Goal: Transaction & Acquisition: Purchase product/service

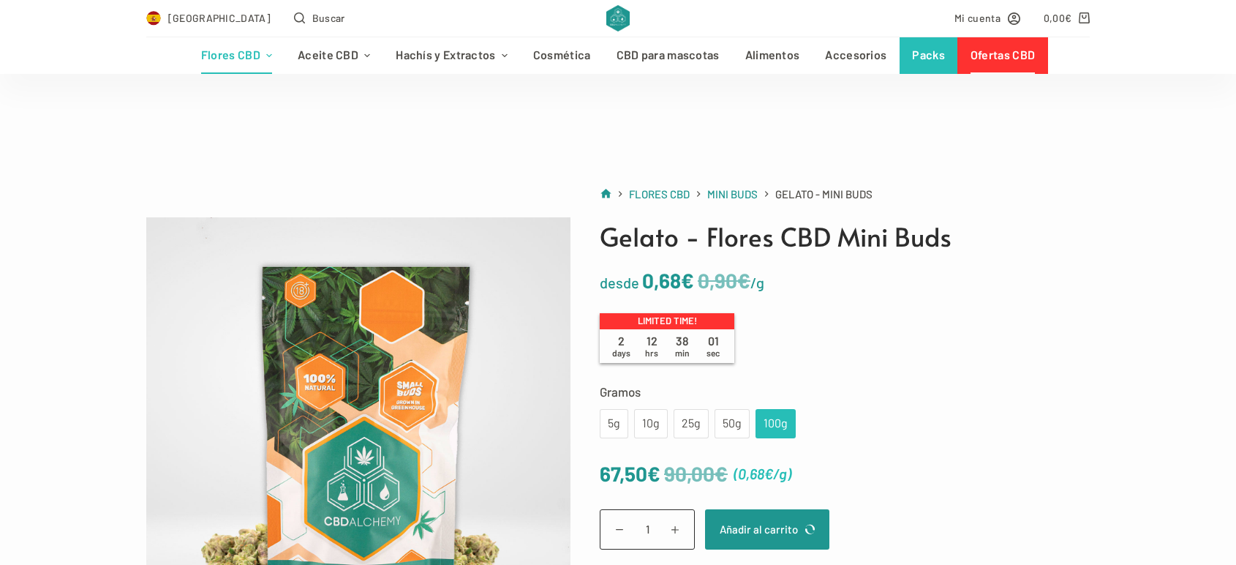
scroll to position [244, 0]
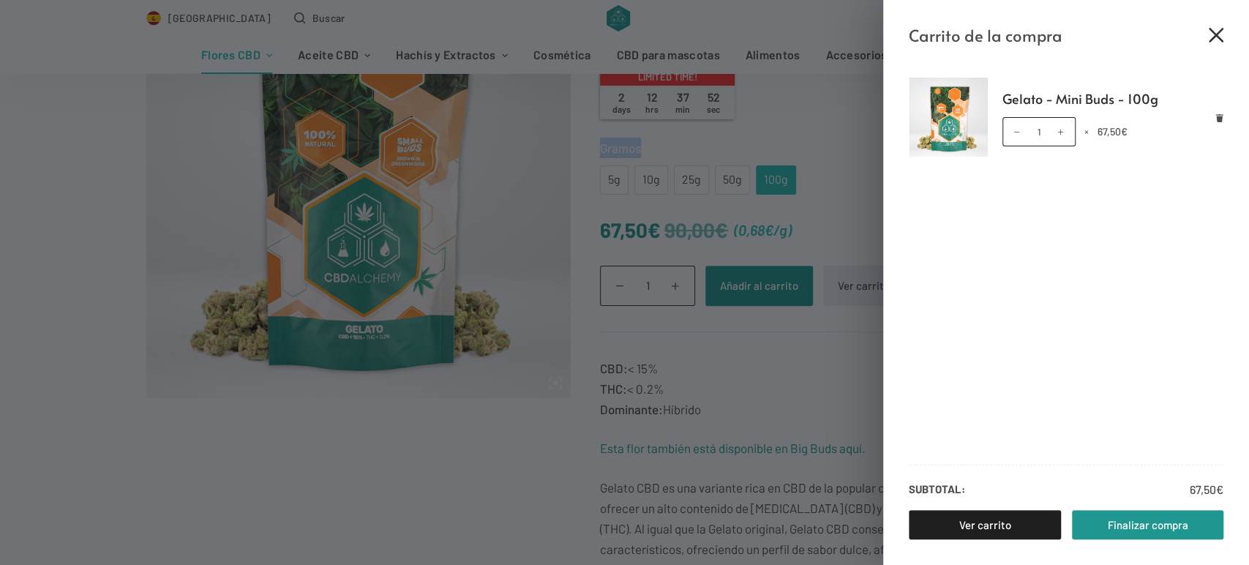
click at [1217, 31] on icon "Cerrar el cajón del carrito" at bounding box center [1215, 35] width 15 height 15
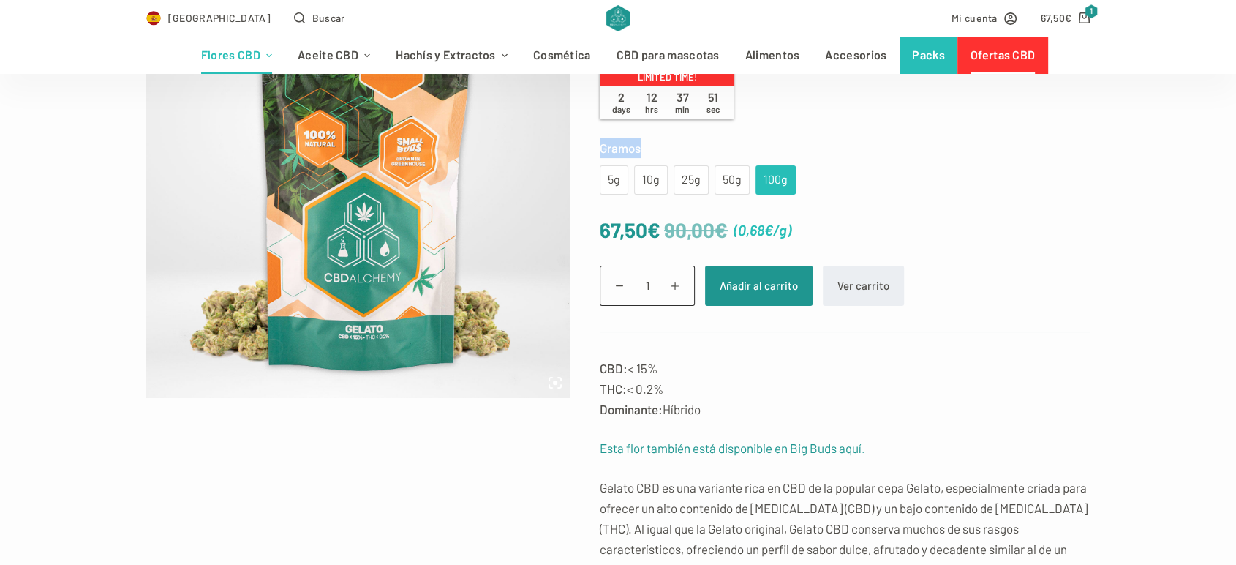
click at [1020, 69] on link "Ofertas CBD" at bounding box center [1002, 55] width 90 height 37
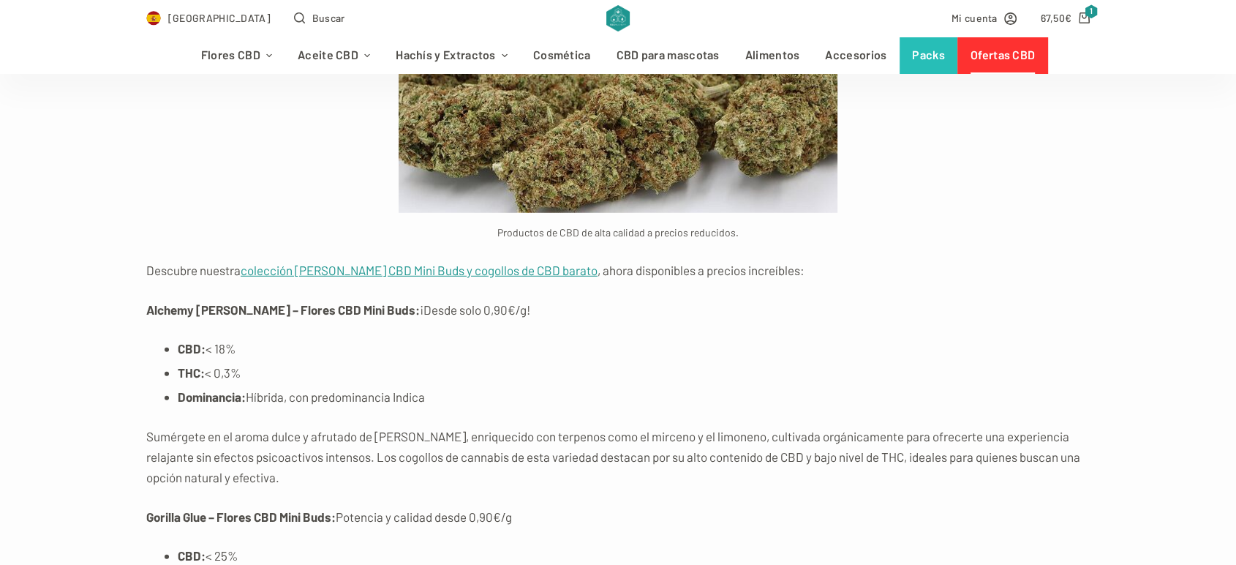
scroll to position [4144, 0]
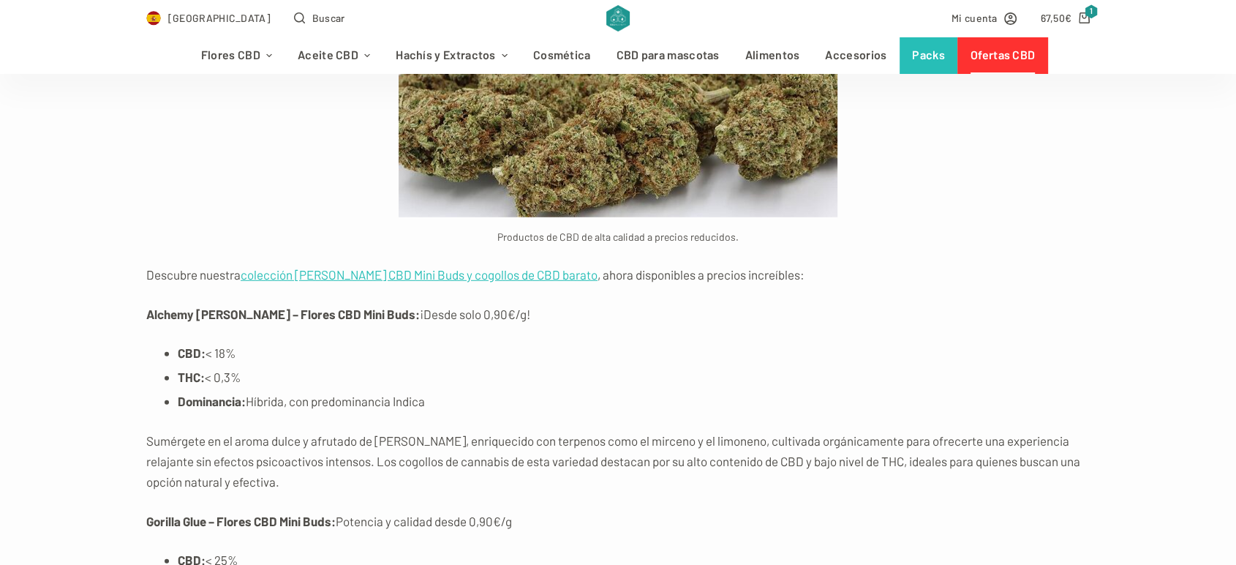
click at [417, 268] on link "colección de flores CBD Mini Buds y cogollos de CBD barato" at bounding box center [419, 274] width 357 height 15
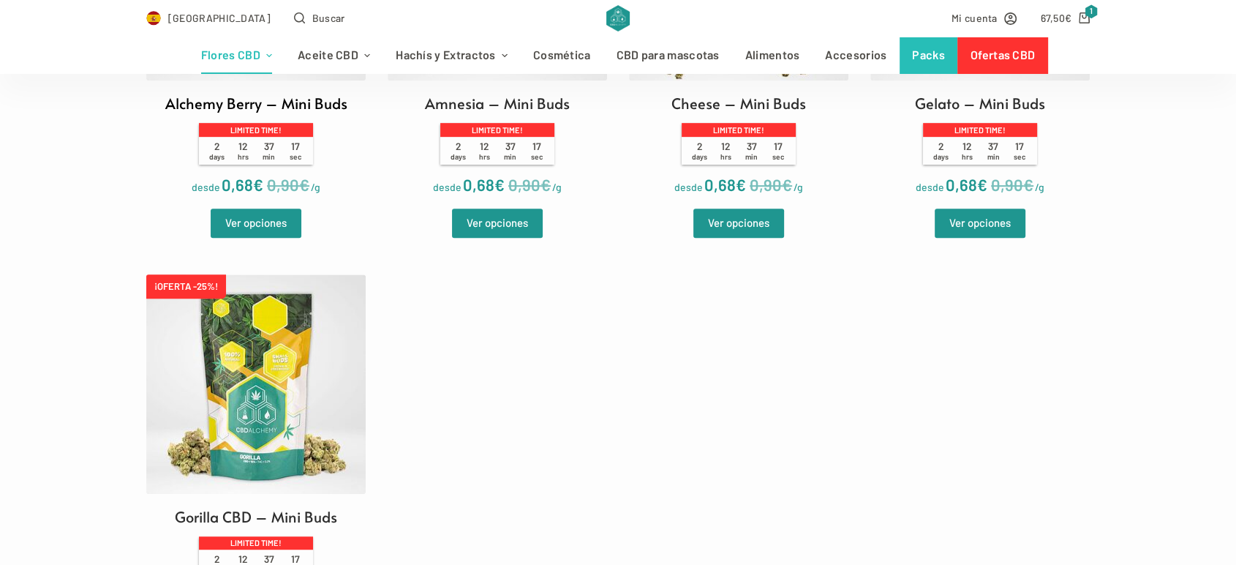
scroll to position [731, 0]
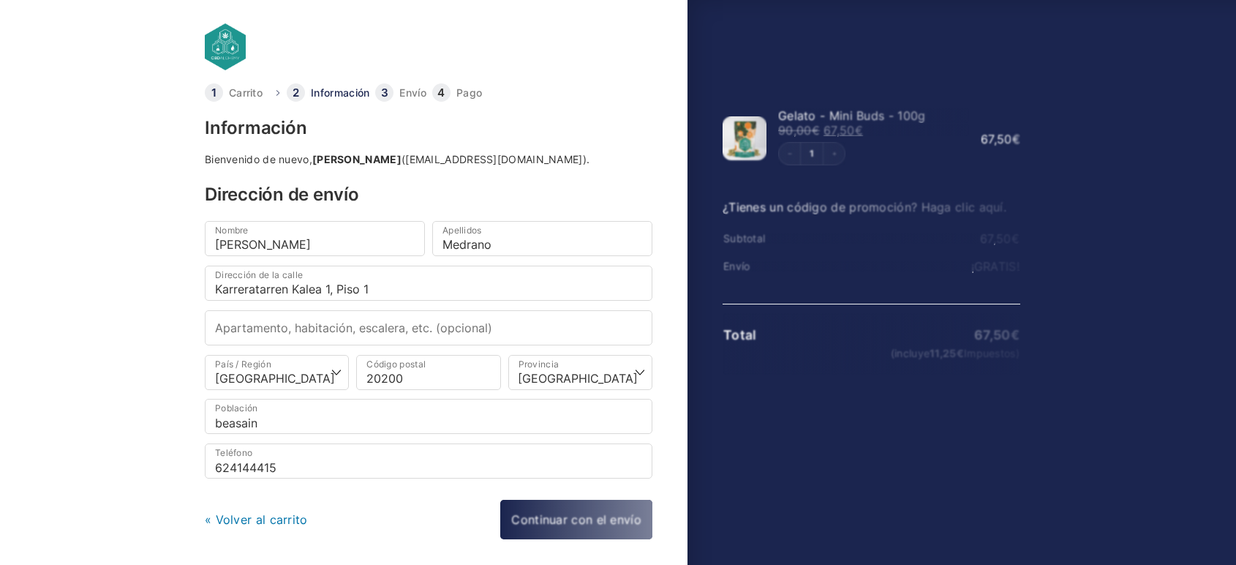
select select "SS"
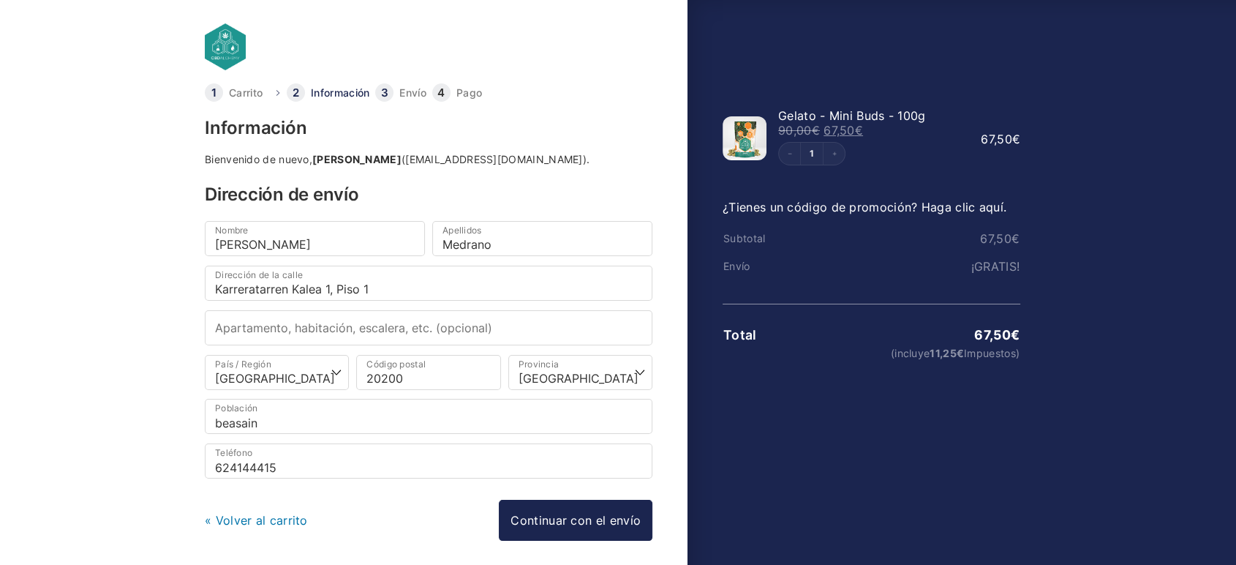
scroll to position [54, 0]
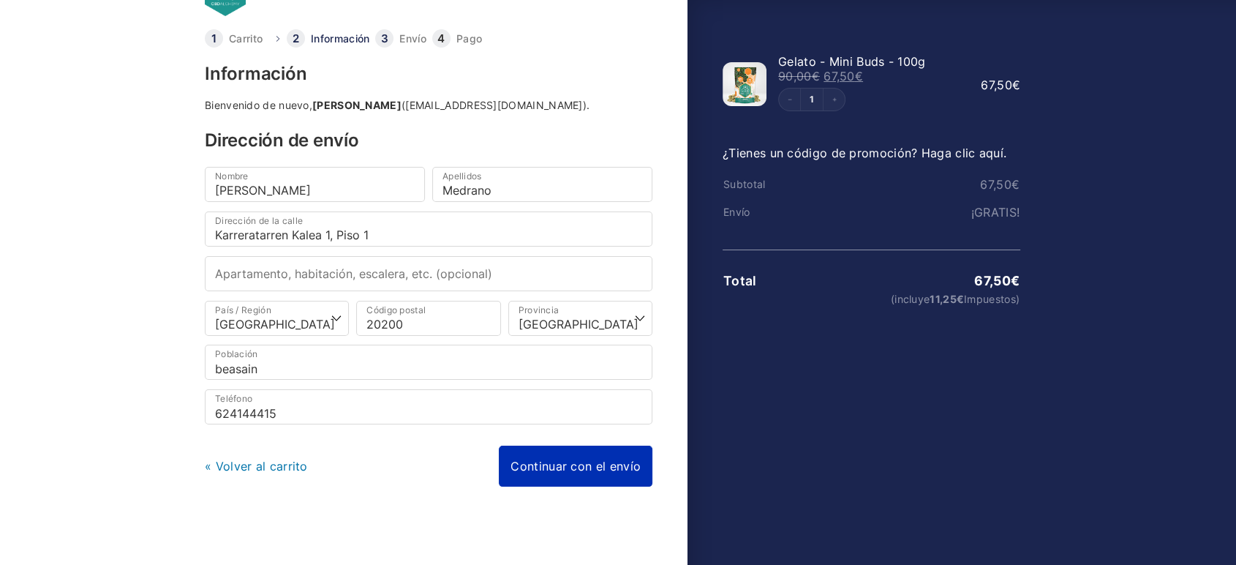
click at [565, 461] on link "Continuar con el envío" at bounding box center [576, 465] width 154 height 41
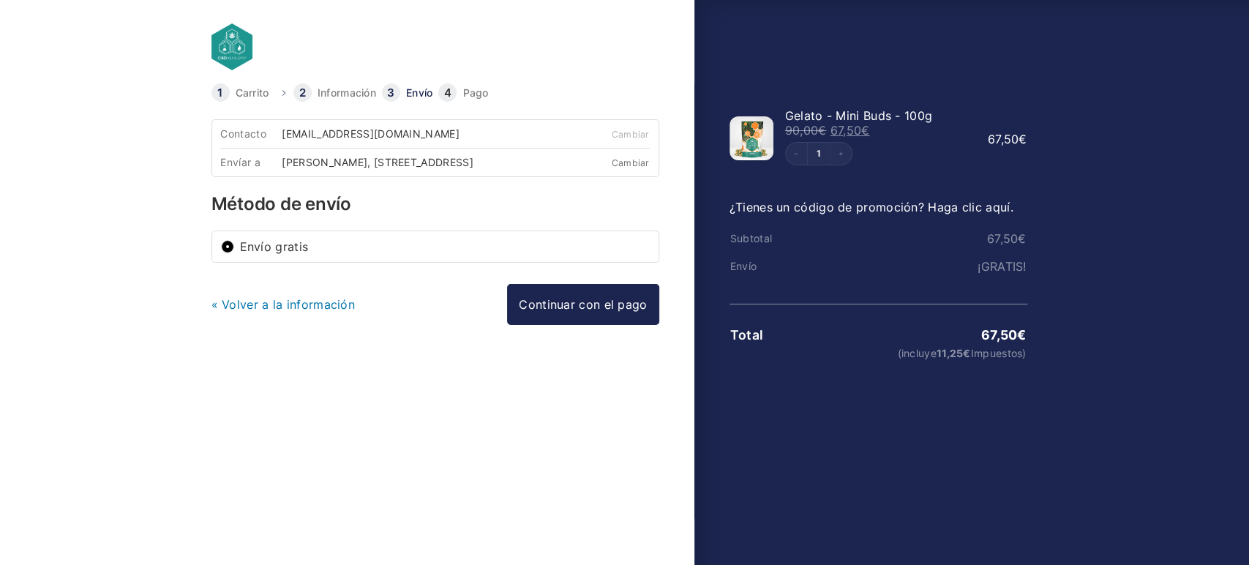
click at [634, 161] on link "Cambiar" at bounding box center [630, 162] width 38 height 11
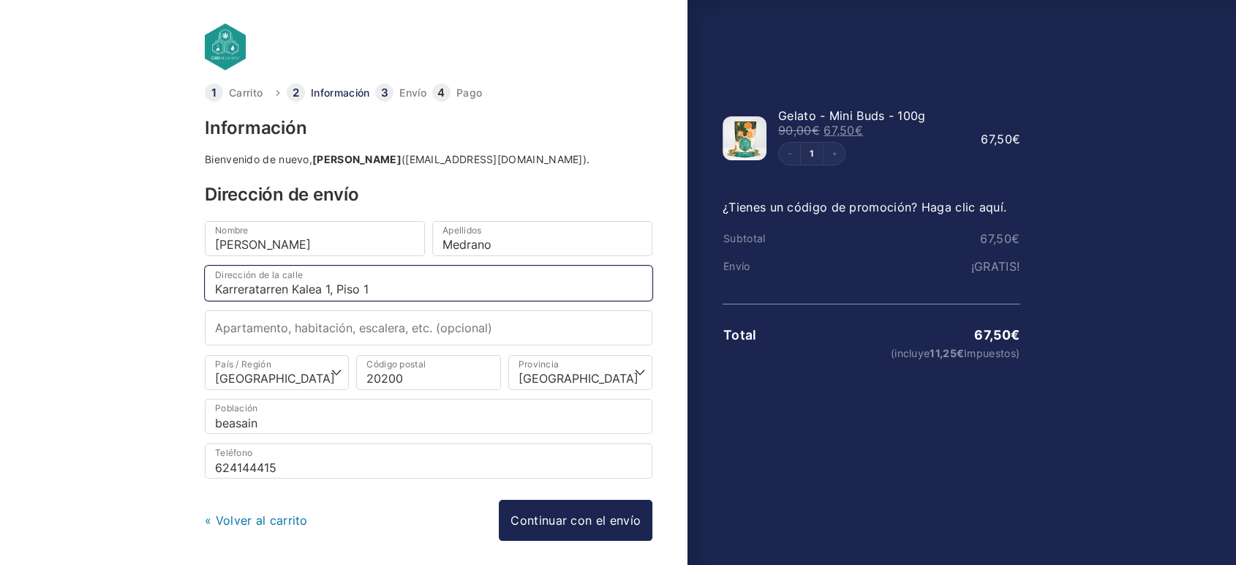
click at [407, 282] on input "Karreratarren Kalea 1, Piso 1" at bounding box center [429, 283] width 448 height 35
drag, startPoint x: 440, startPoint y: 282, endPoint x: 85, endPoint y: 290, distance: 354.8
click at [88, 291] on body "Carrito Información Envío Pago Información Bienvenido de nuevo, Agustin Medrano…" at bounding box center [618, 259] width 1236 height 518
paste input "Calle Lardizabal"
click at [385, 288] on input "Calle Lardizabal 1" at bounding box center [429, 283] width 448 height 35
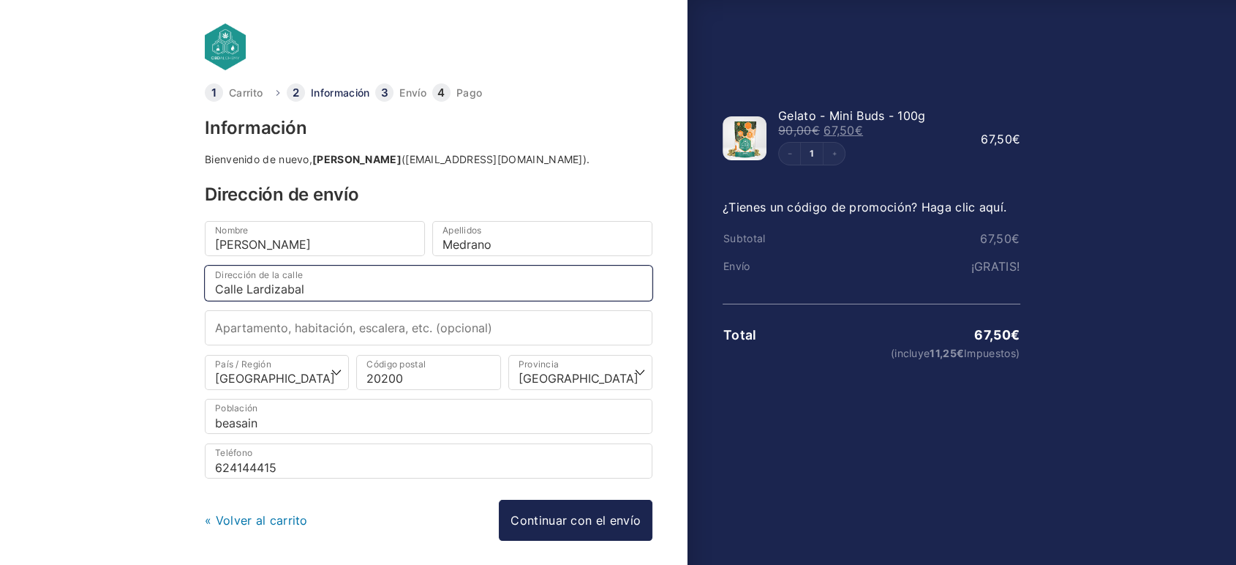
click at [385, 288] on input "Calle Lardizabal" at bounding box center [429, 283] width 448 height 35
type input "Calle Lardizabal 1"
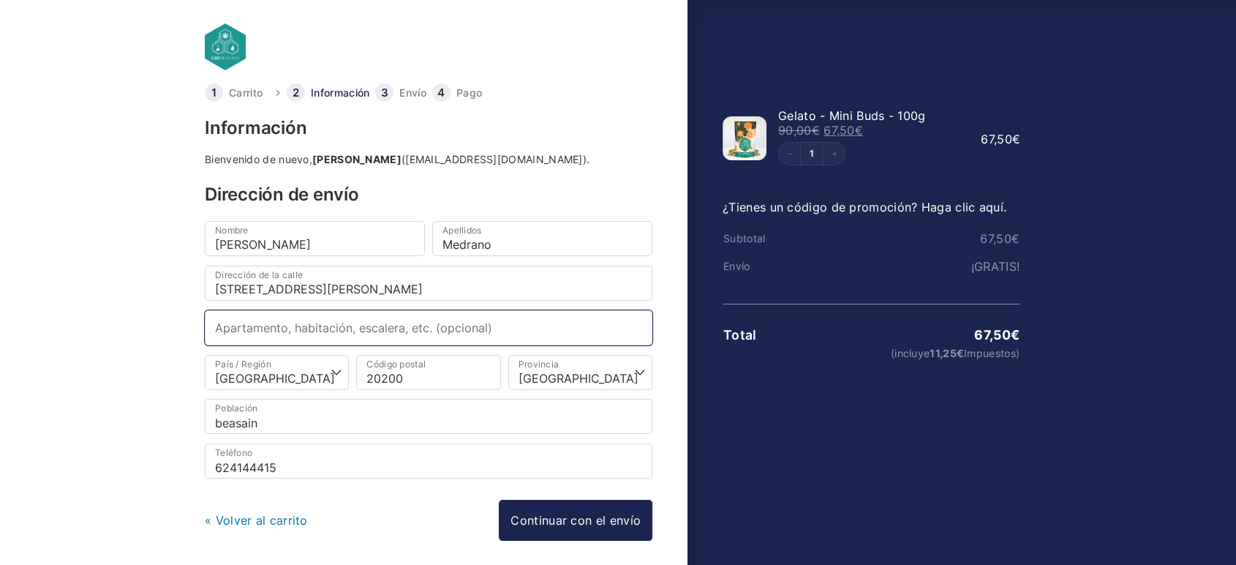
click at [338, 323] on input "Apartamento, habitación, escalera, etc. (opcional)" at bounding box center [429, 327] width 448 height 35
paste input "escalera centro piso 3 Izq."
type input "escalera centro piso 3 Izq"
drag, startPoint x: 465, startPoint y: 369, endPoint x: 252, endPoint y: 370, distance: 213.6
click at [252, 370] on div "País / Región * Selecciona un país/región… Alemania Austria Bulgaria Bélgica Ch…" at bounding box center [428, 376] width 455 height 45
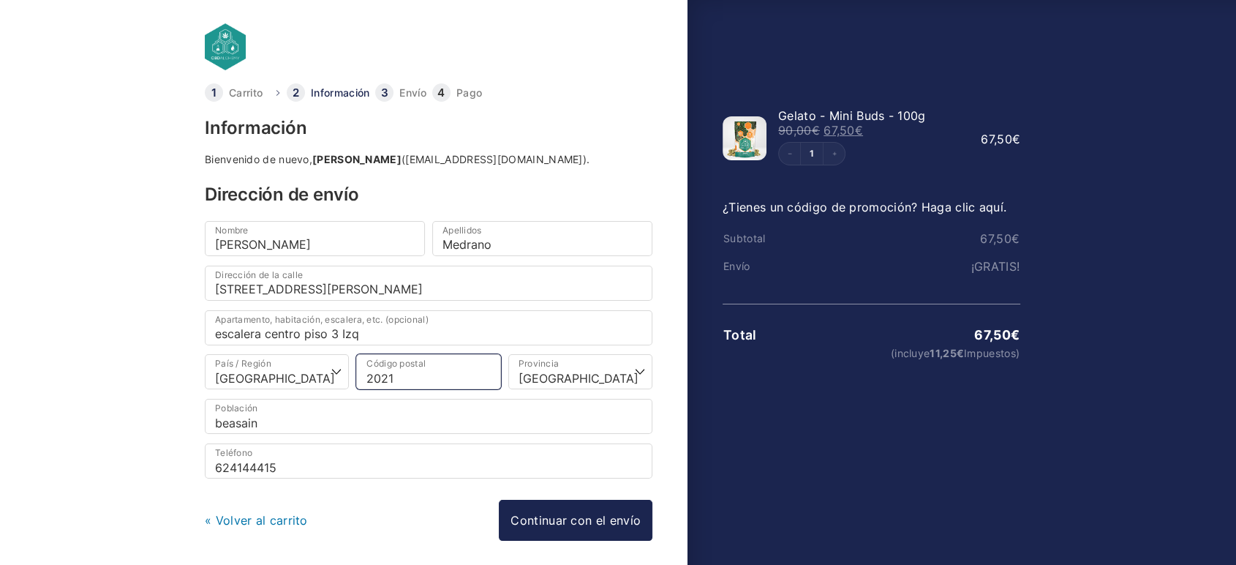
type input "20214"
select select
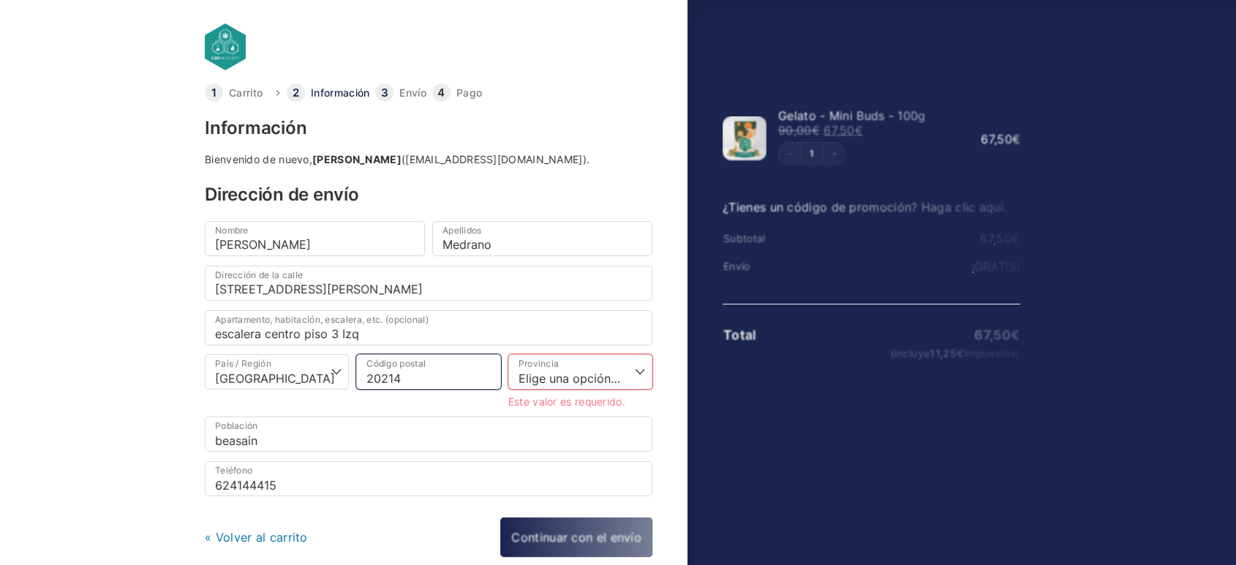
type input "20214"
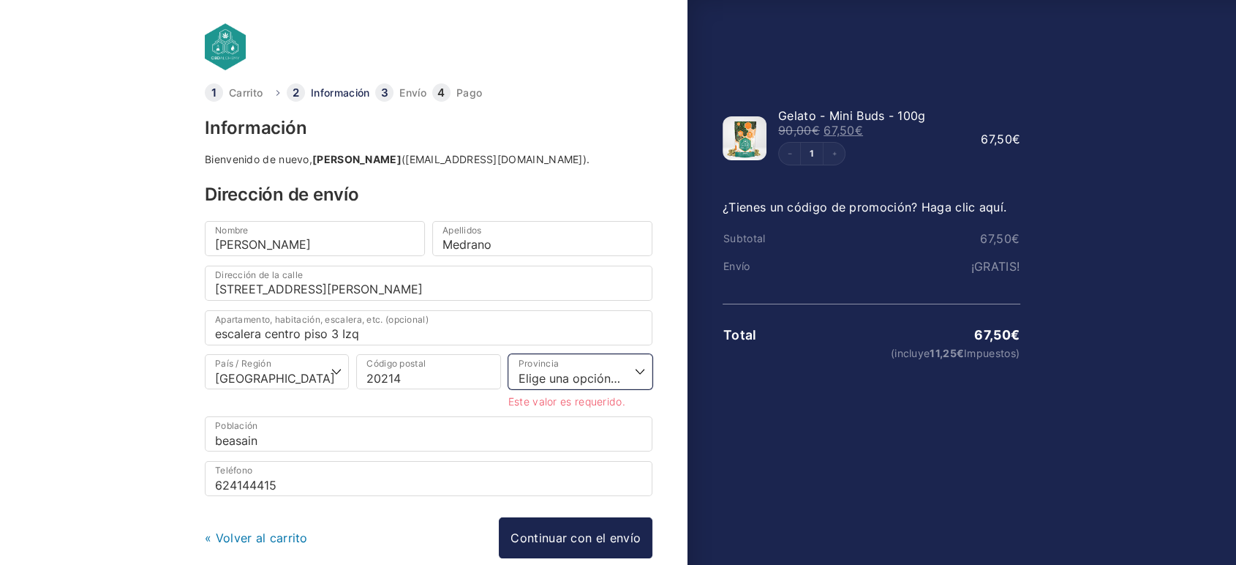
click at [628, 382] on select "Elige una opción… La Coruña Álava Albacete Alicante Almería Asturias Ávila Bada…" at bounding box center [580, 371] width 144 height 35
select select "SS"
click at [508, 354] on select "Elige una opción… La Coruña Álava Albacete Alicante Almería Asturias Ávila Bada…" at bounding box center [580, 371] width 144 height 35
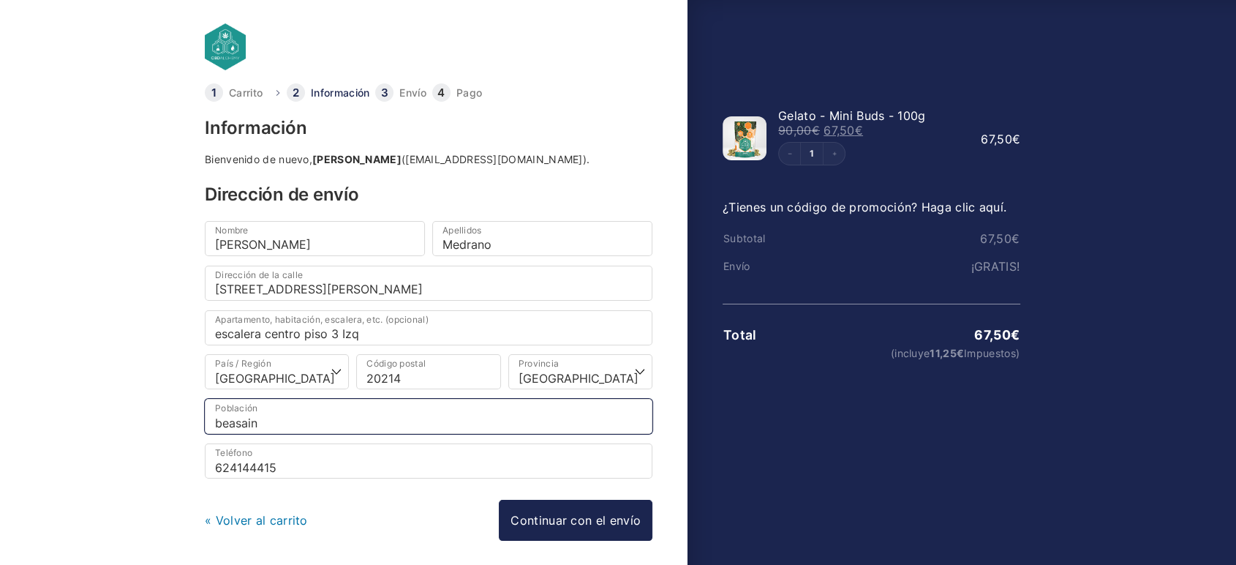
click at [321, 415] on input "beasain" at bounding box center [429, 416] width 448 height 35
drag, startPoint x: 320, startPoint y: 415, endPoint x: 101, endPoint y: 410, distance: 219.5
click at [102, 410] on body "Carrito Información Envío Pago Información Bienvenido de nuevo, Agustin Medrano…" at bounding box center [618, 259] width 1236 height 518
type input "SEGURA"
click at [161, 416] on body "Carrito Información Envío Pago Información Bienvenido de nuevo, Agustin Medrano…" at bounding box center [618, 259] width 1236 height 518
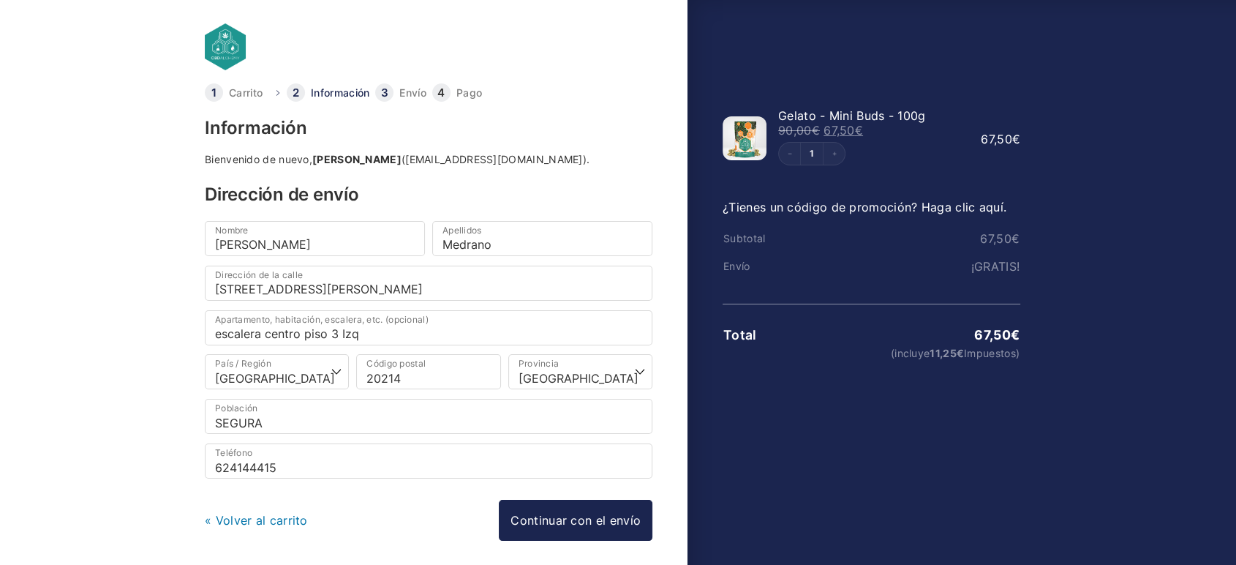
click at [867, 206] on link "¿Tienes un código de promoción? Haga clic aquí." at bounding box center [865, 207] width 284 height 15
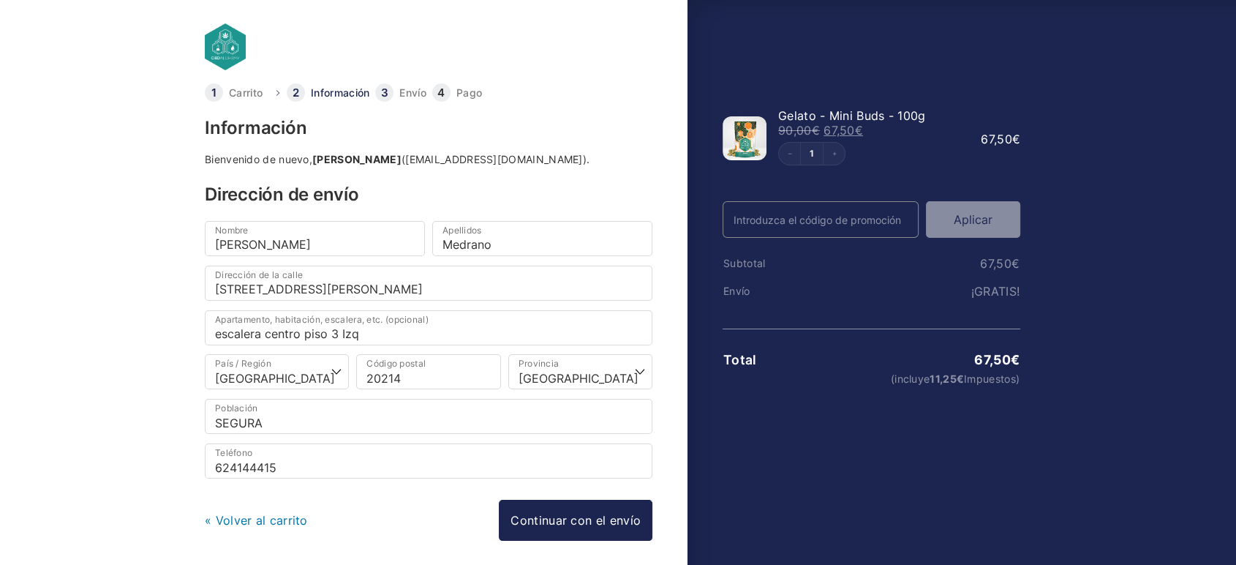
click at [891, 227] on input "Código Promo" at bounding box center [821, 219] width 196 height 37
click at [588, 519] on link "Continuar con el envío" at bounding box center [576, 520] width 154 height 41
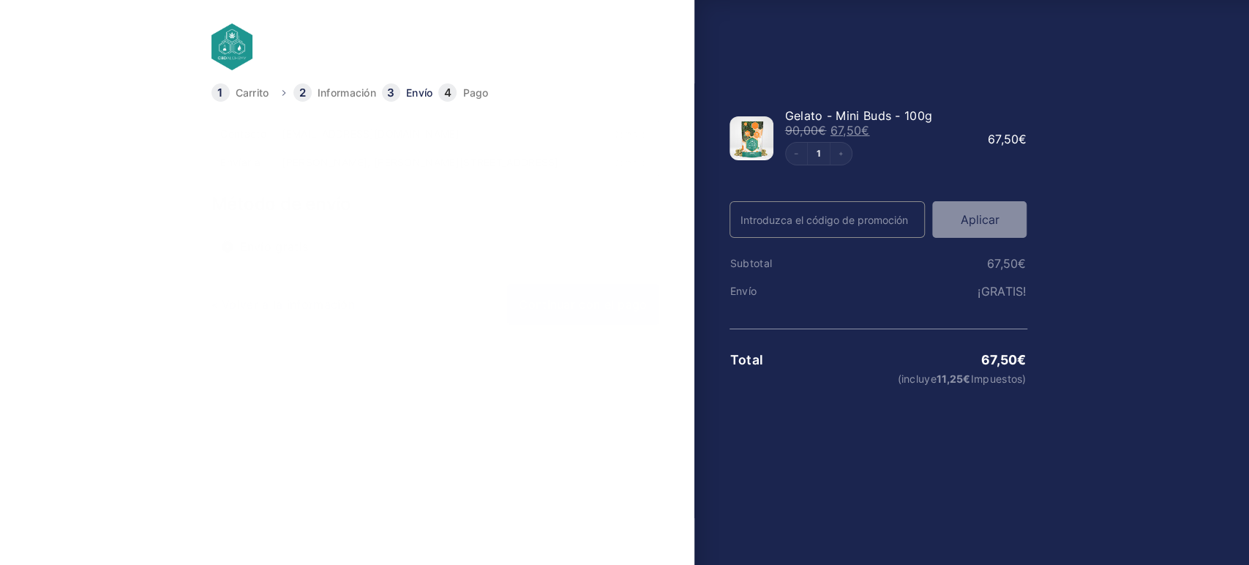
click at [597, 324] on link "Continuar con el pago" at bounding box center [582, 304] width 151 height 41
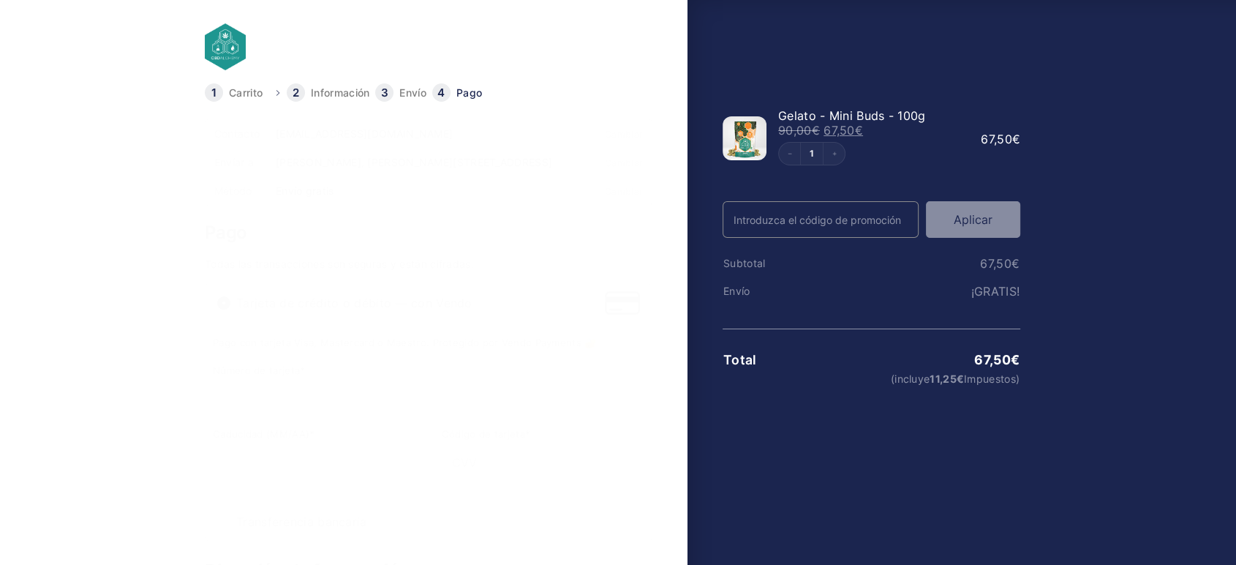
click at [287, 388] on p "Número de tarjeta *" at bounding box center [429, 388] width 432 height 56
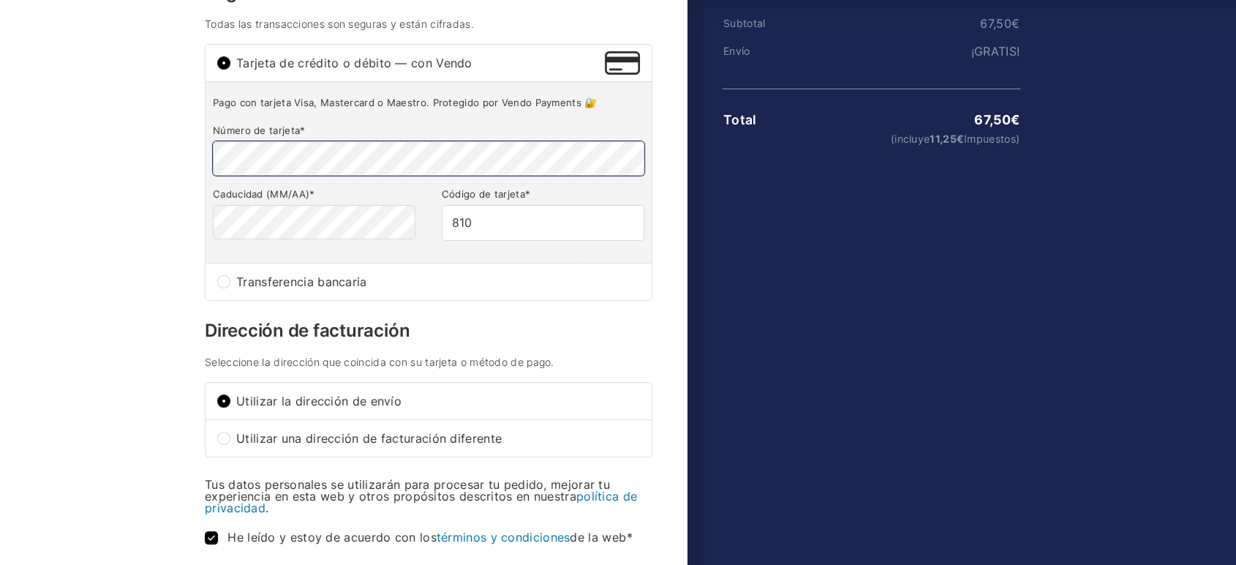
scroll to position [244, 0]
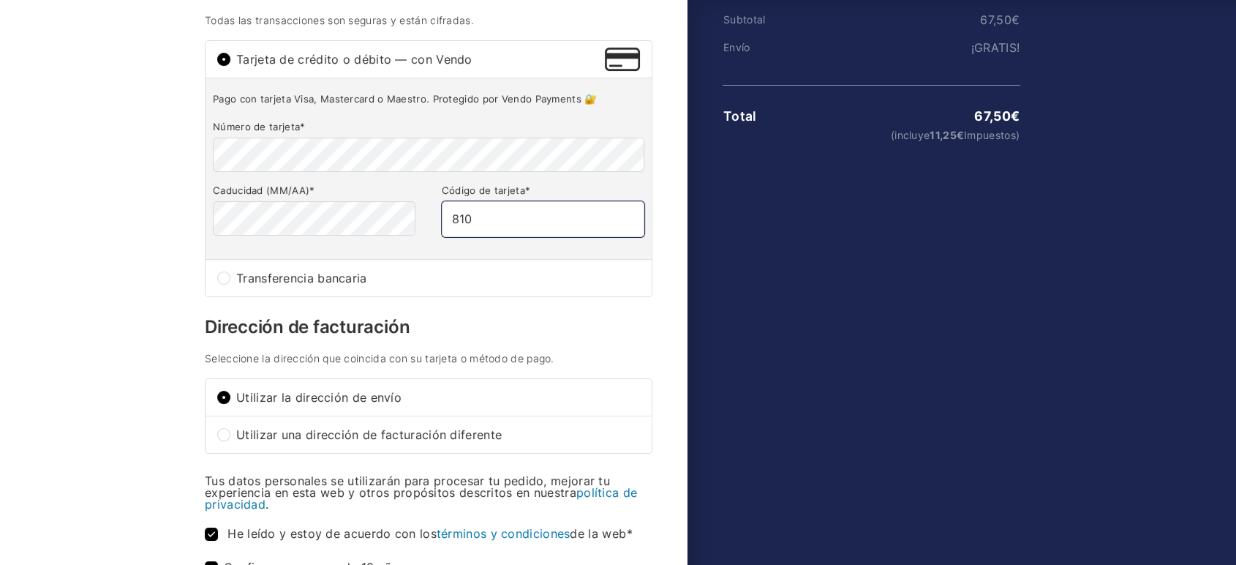
click at [369, 215] on fieldset "Número de tarjeta * Caducidad (MM/AA) * Código de tarjeta * 810" at bounding box center [429, 180] width 432 height 128
click at [521, 236] on input "810" at bounding box center [543, 218] width 203 height 35
type input "8"
click at [579, 214] on input "Código de tarjeta *" at bounding box center [543, 218] width 203 height 35
type input "283"
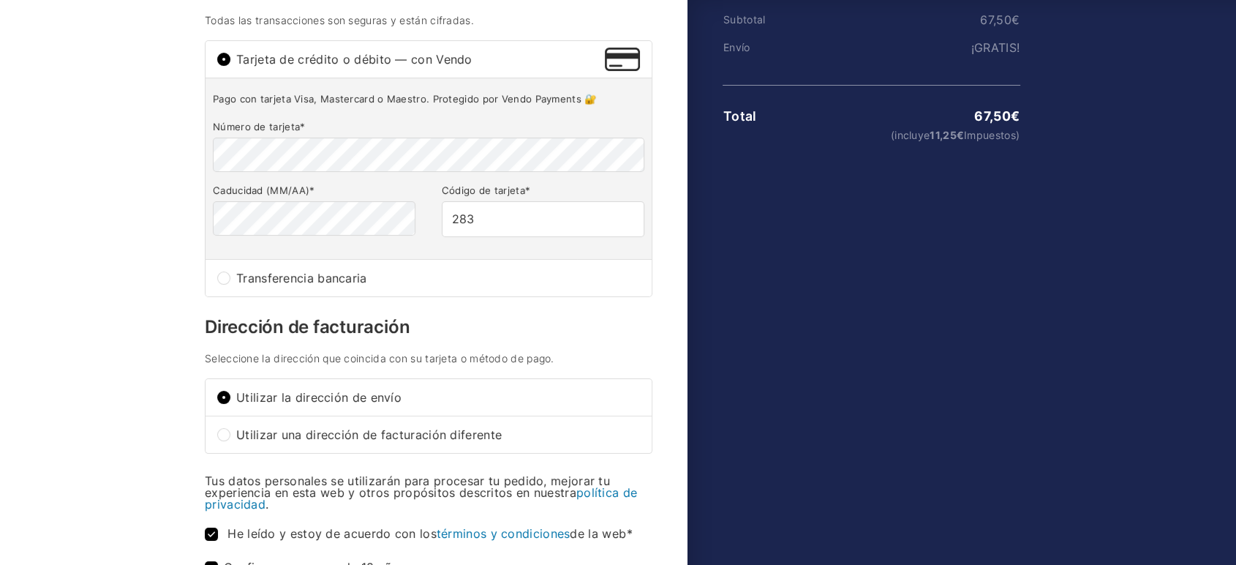
click at [42, 298] on html "Carrito Información Envío Pago Información Bienvenido de nuevo, Agustin Medrano…" at bounding box center [618, 26] width 1236 height 541
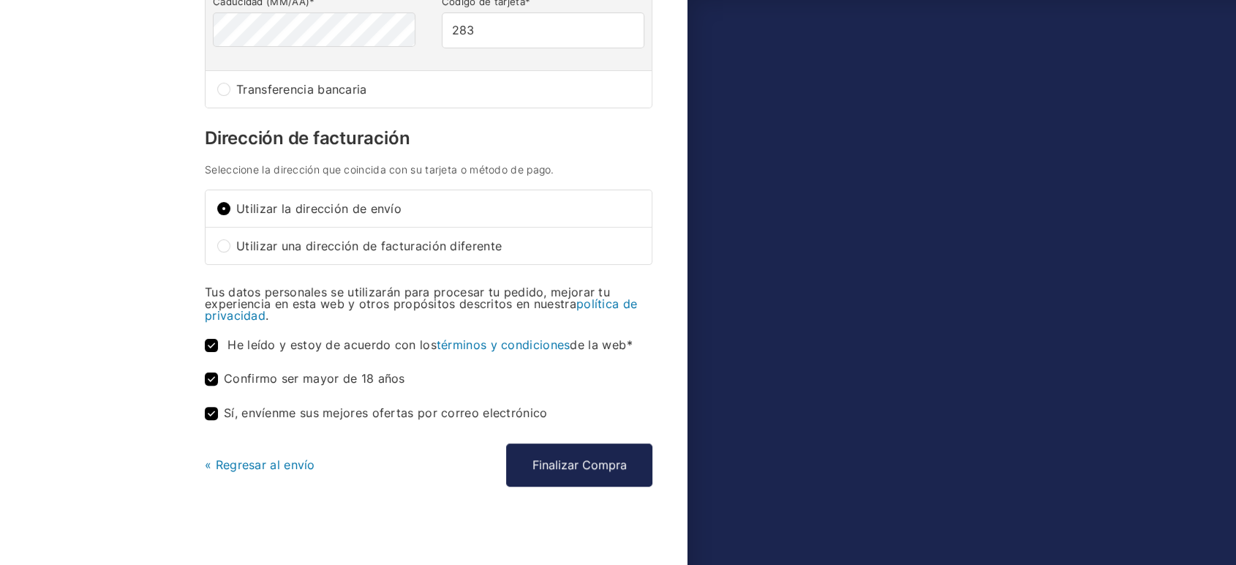
scroll to position [446, 0]
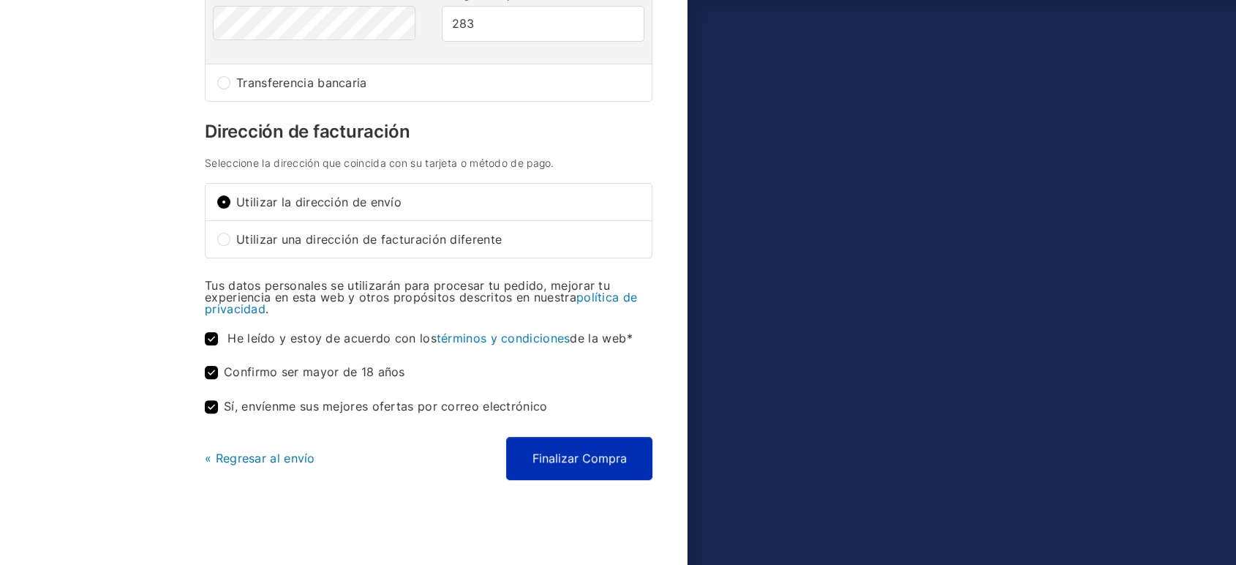
click at [623, 462] on button "Finalizar Compra" at bounding box center [579, 458] width 146 height 42
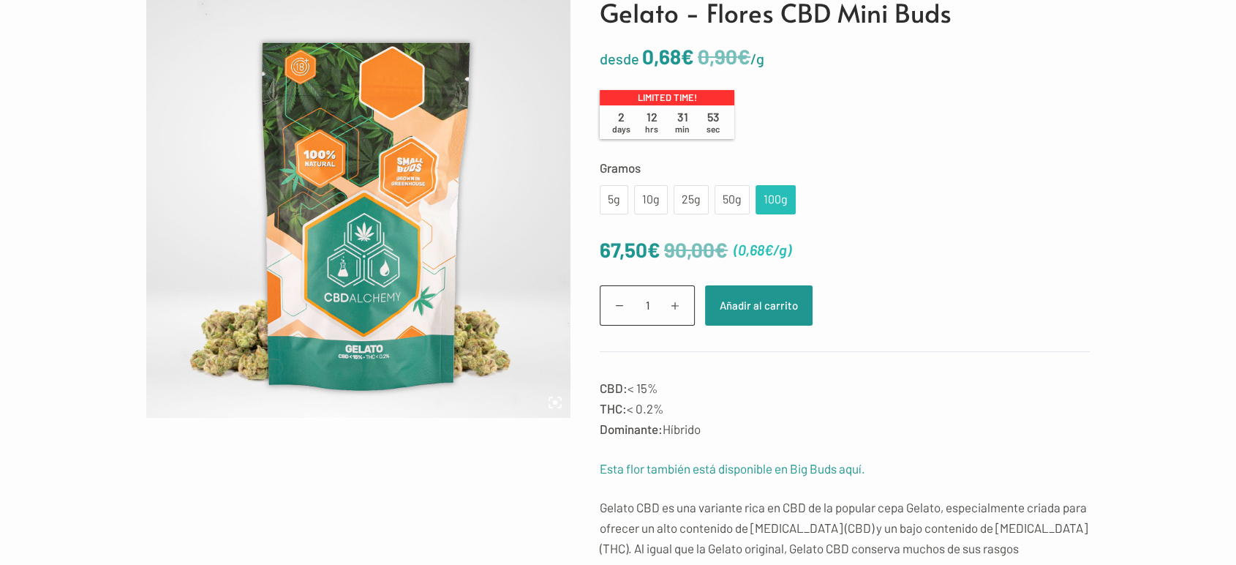
scroll to position [244, 0]
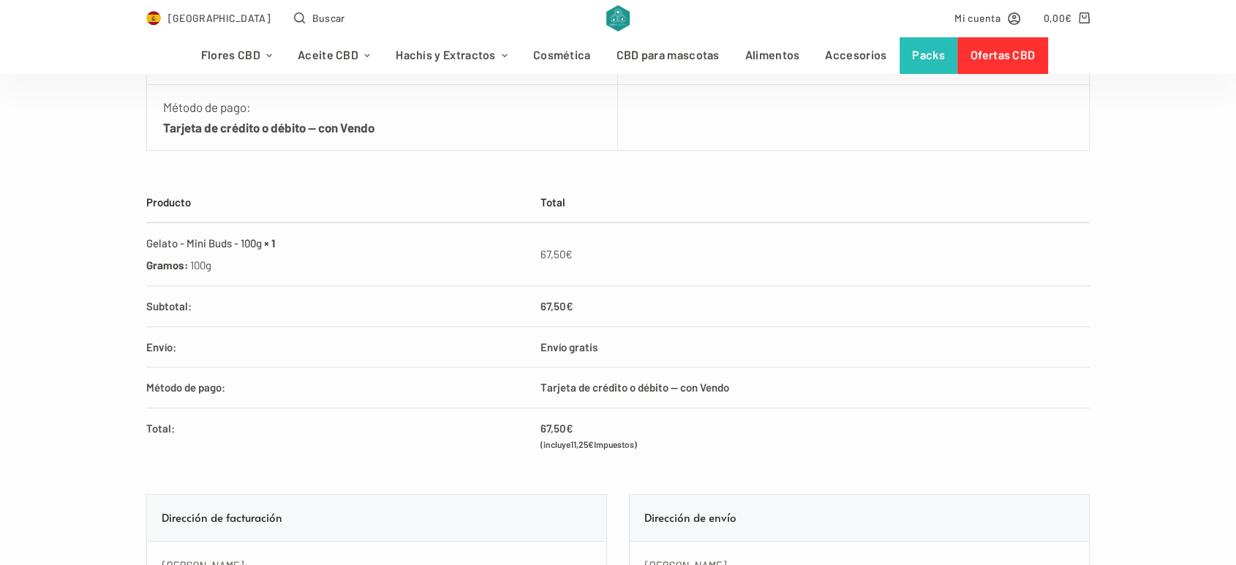
scroll to position [487, 0]
drag, startPoint x: 208, startPoint y: 268, endPoint x: 217, endPoint y: 268, distance: 8.1
click at [217, 268] on li "Gramos: 100g" at bounding box center [335, 264] width 379 height 18
click at [563, 357] on tr "Envío: Envío gratis" at bounding box center [618, 345] width 944 height 41
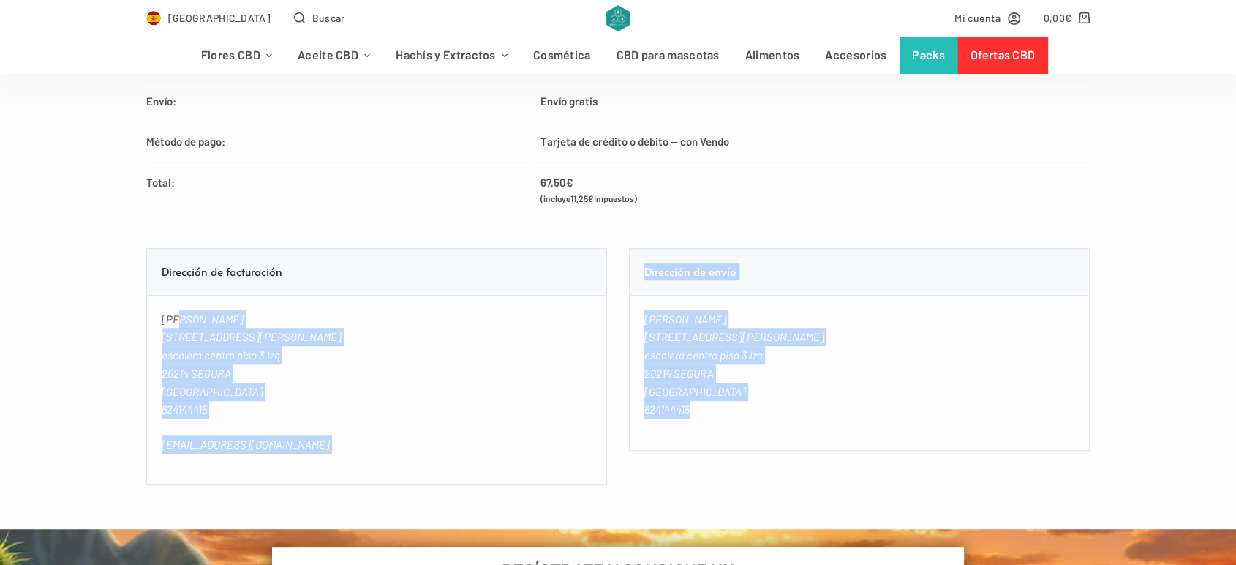
drag, startPoint x: 147, startPoint y: 323, endPoint x: 799, endPoint y: 420, distance: 658.8
click at [799, 420] on section "Dirección de facturación Agustin Medrano [STREET_ADDRESS] 624144415 [EMAIL_ADDR…" at bounding box center [618, 366] width 944 height 237
click at [799, 420] on address "Agustin Medrano [STREET_ADDRESS] 624144415" at bounding box center [859, 373] width 461 height 156
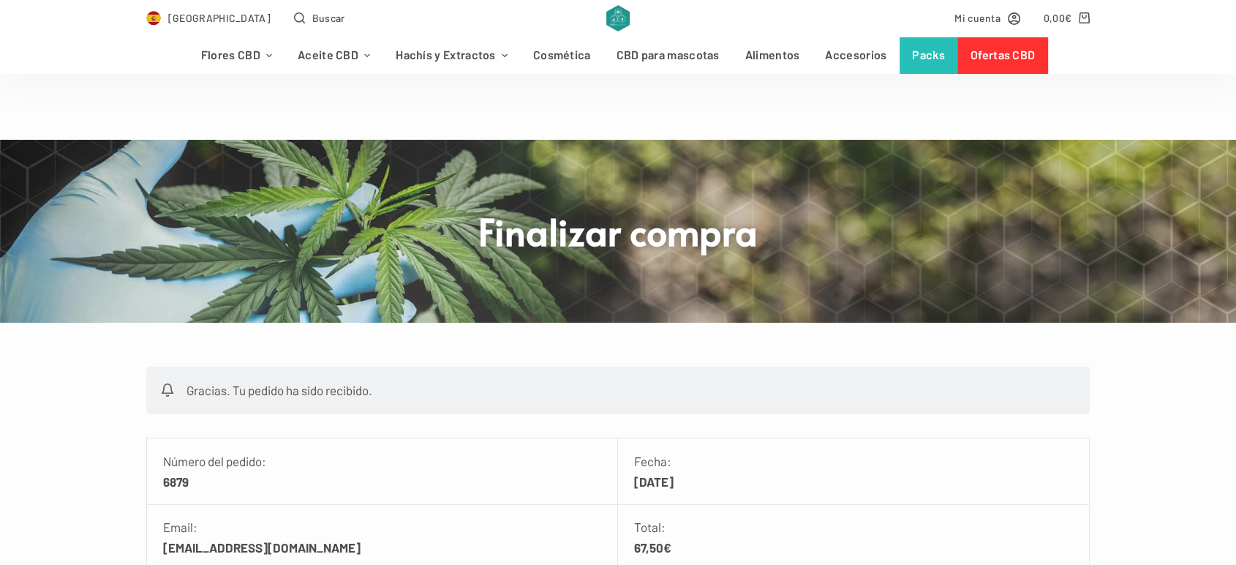
scroll to position [0, 0]
